Goal: Find specific page/section: Find specific page/section

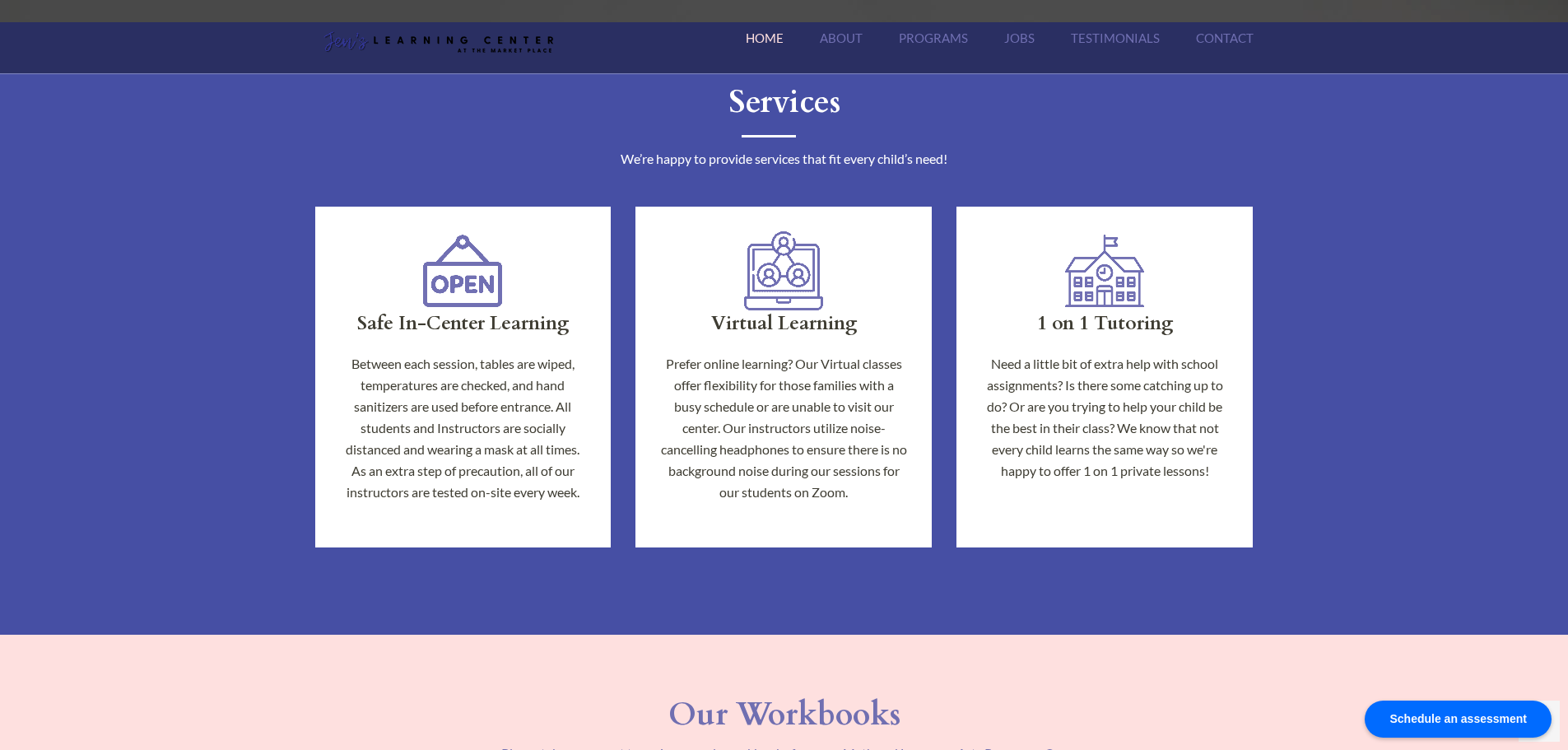
scroll to position [961, 0]
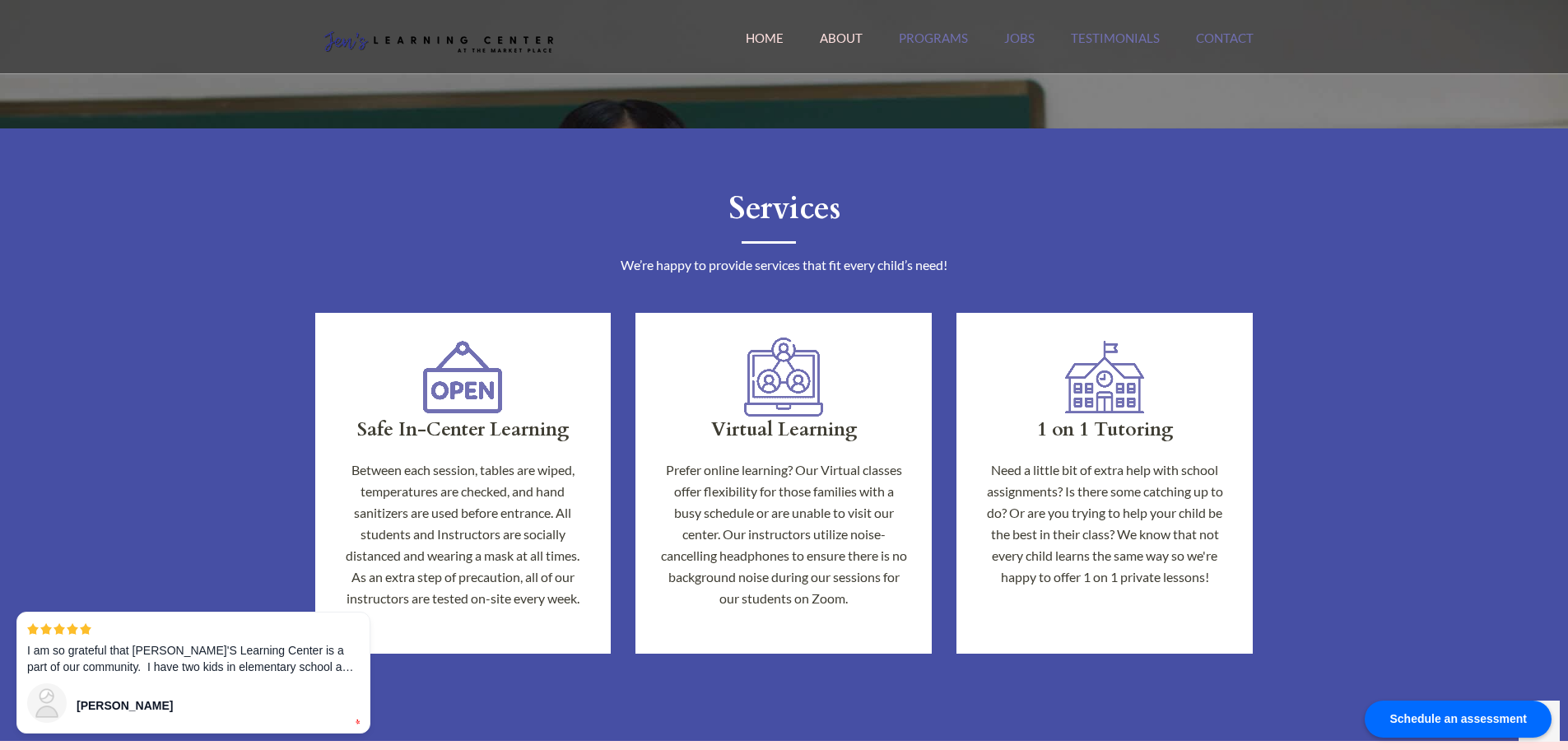
click at [836, 42] on link "About" at bounding box center [841, 48] width 43 height 35
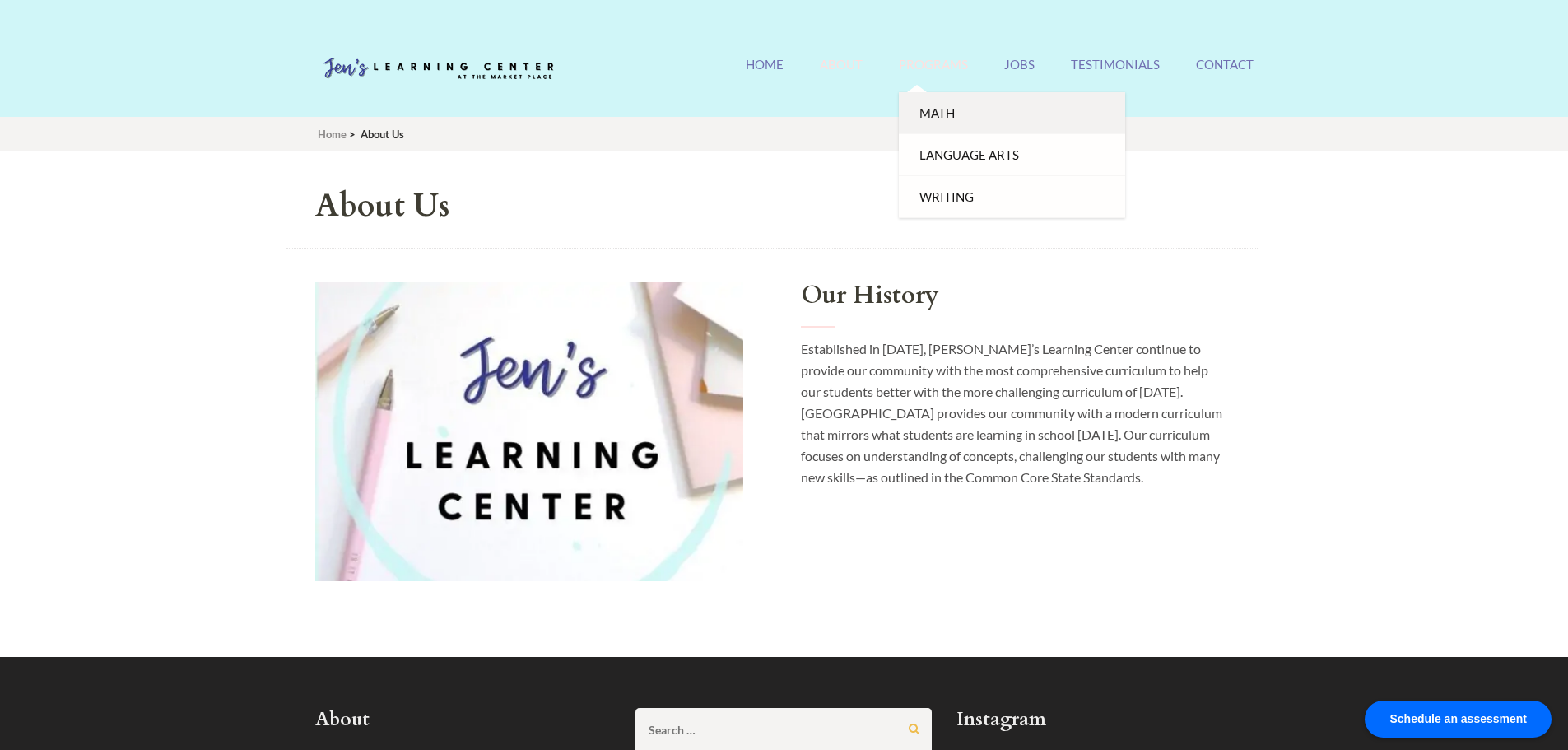
click at [937, 105] on link "Math" at bounding box center [1012, 113] width 226 height 42
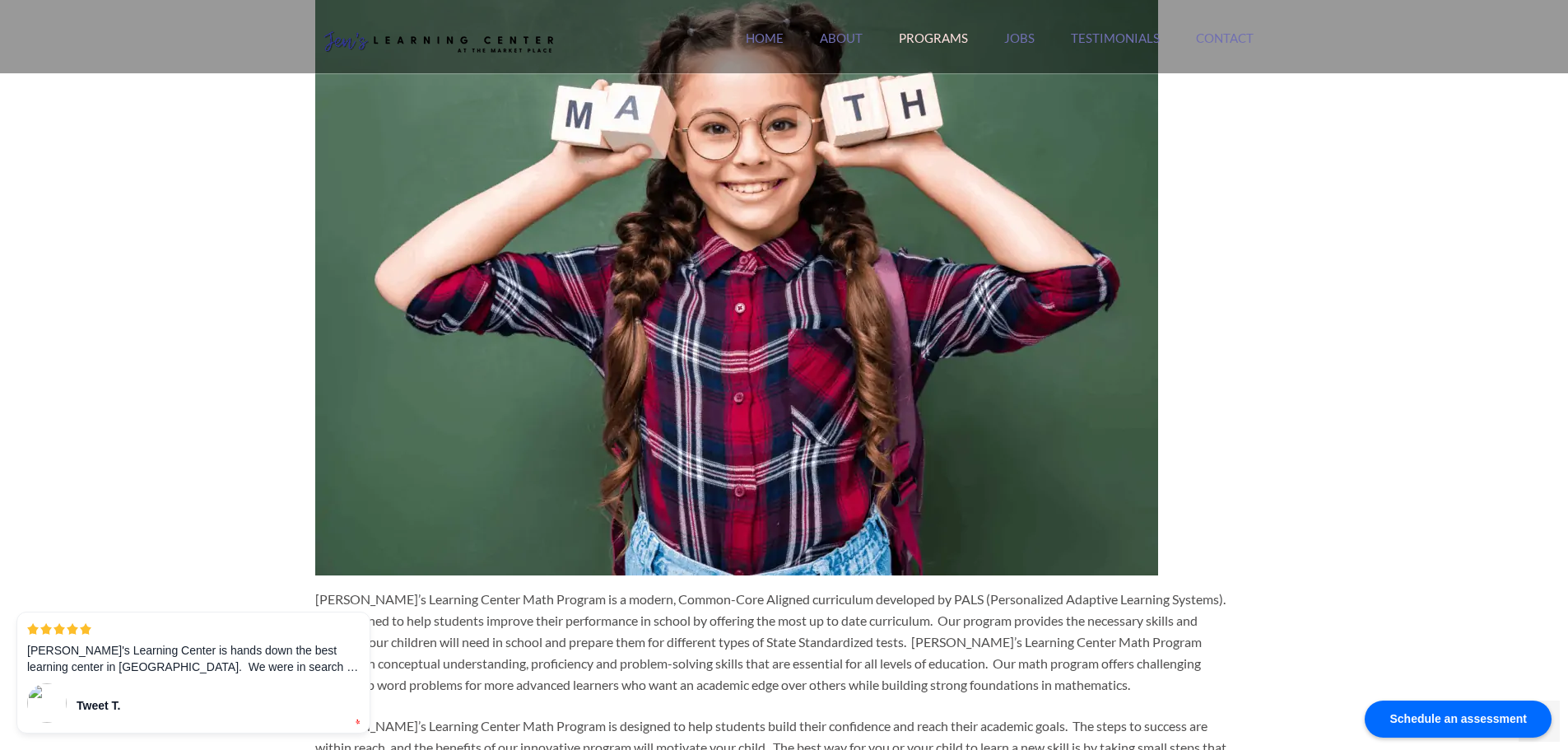
scroll to position [137, 0]
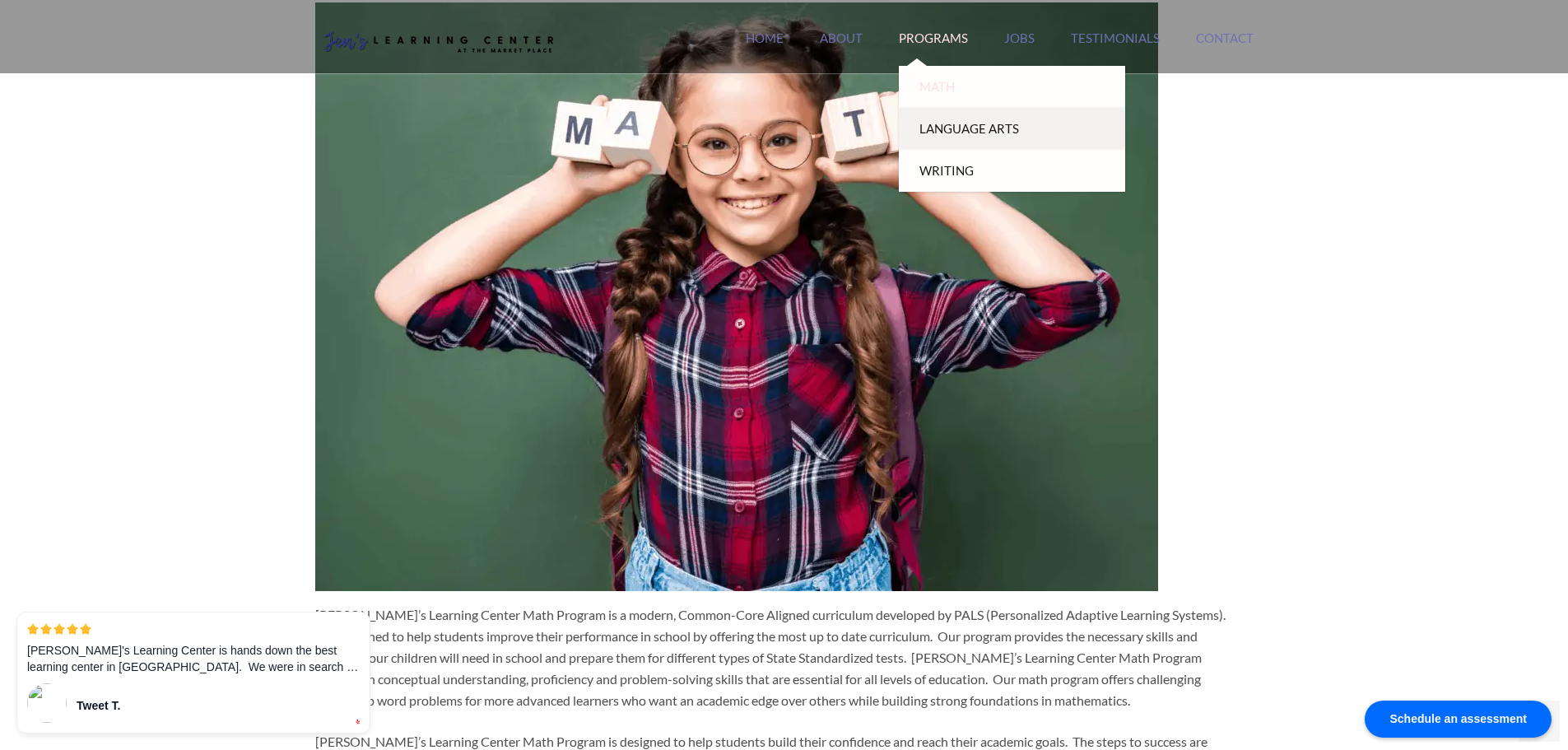
click at [941, 131] on link "Language Arts" at bounding box center [1012, 128] width 226 height 42
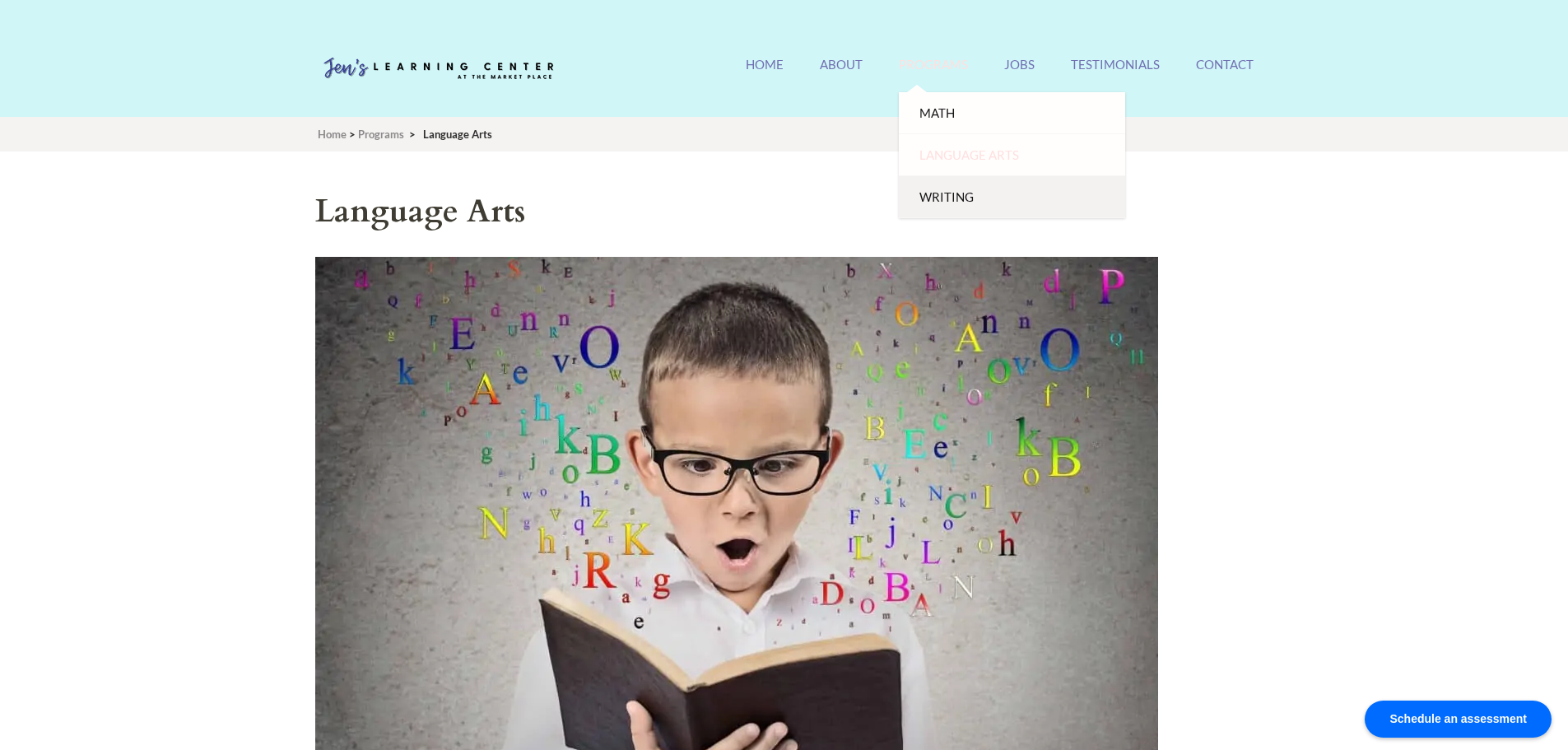
click at [941, 189] on link "Writing" at bounding box center [1012, 196] width 226 height 42
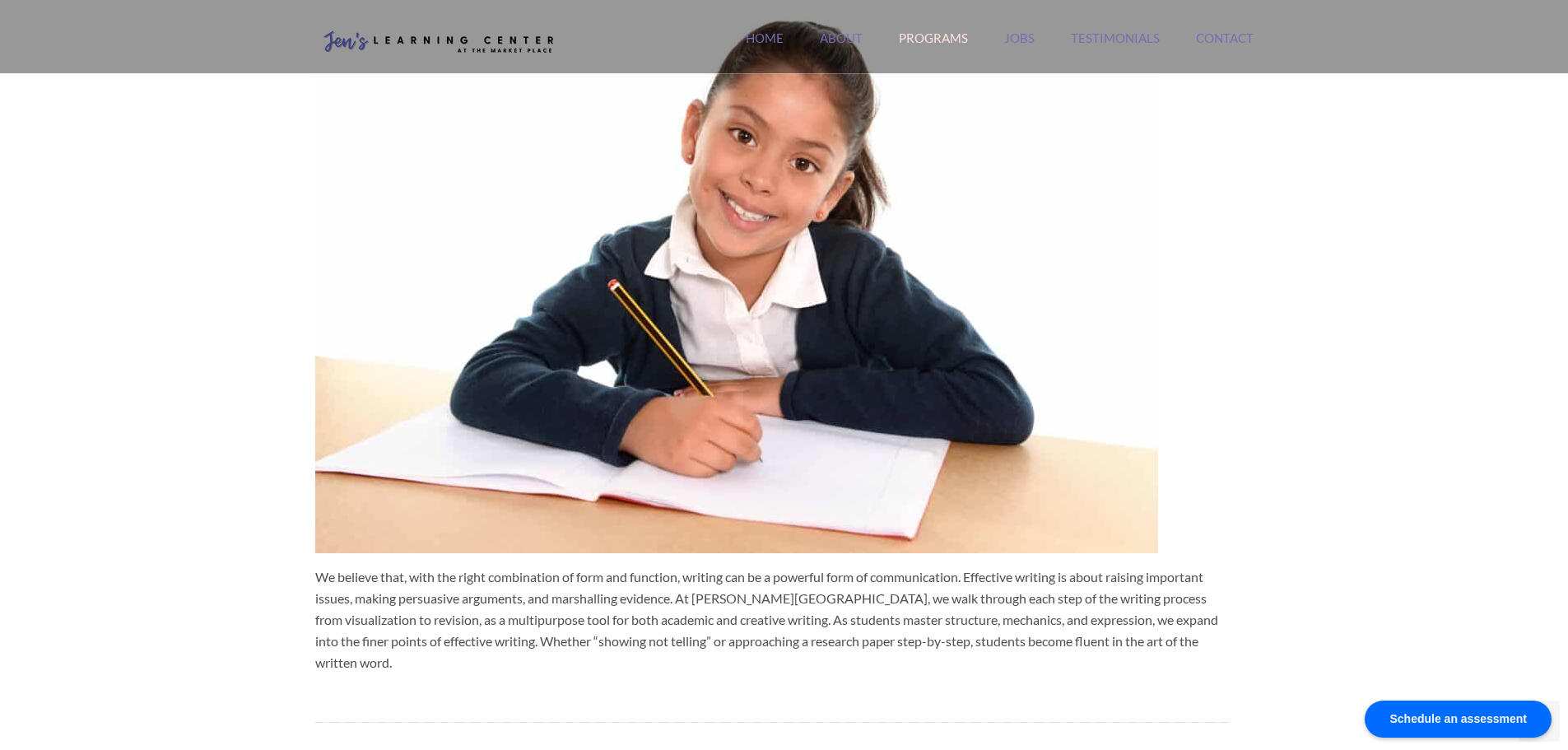
scroll to position [137, 0]
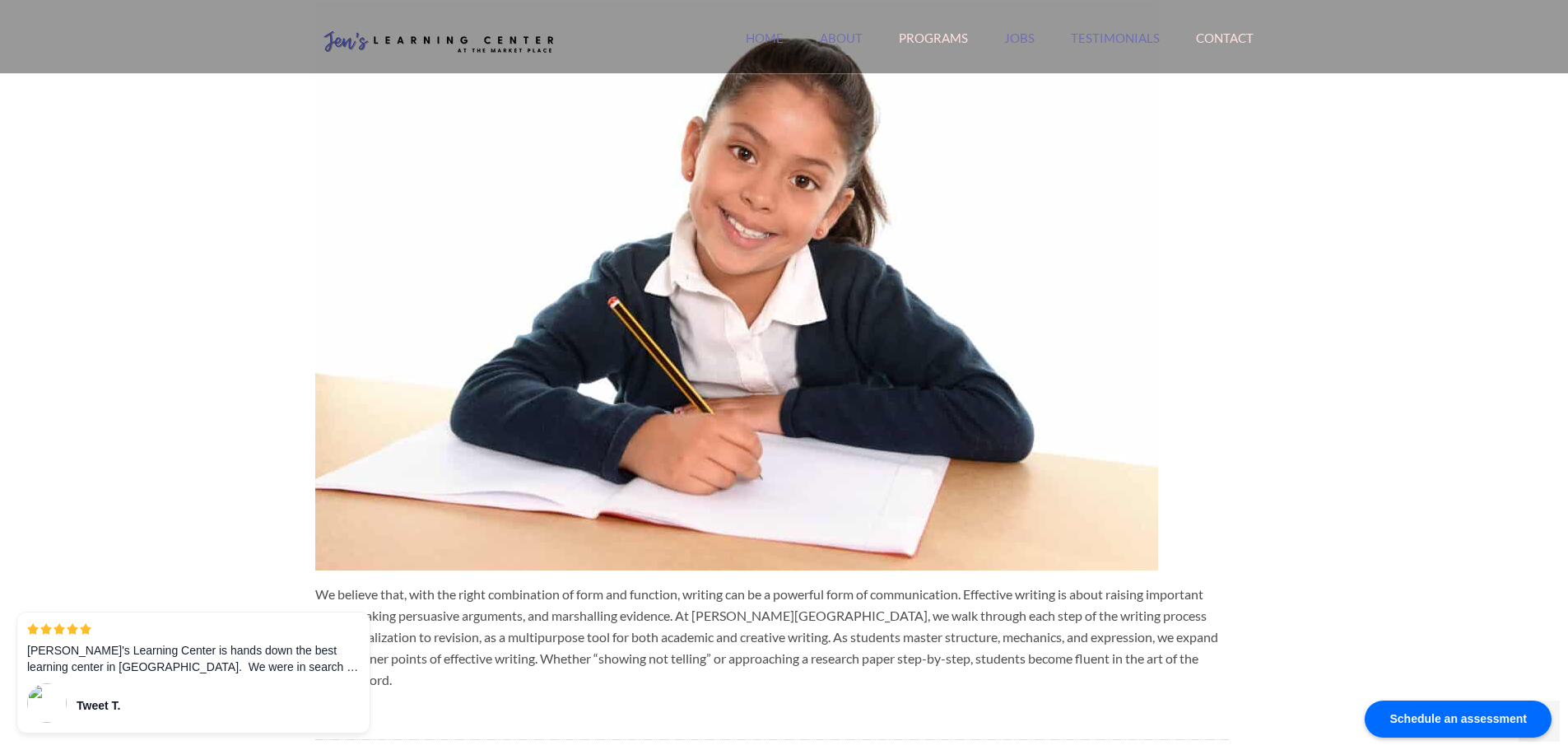
click at [1199, 32] on link "Contact" at bounding box center [1225, 48] width 58 height 35
